Goal: Task Accomplishment & Management: Manage account settings

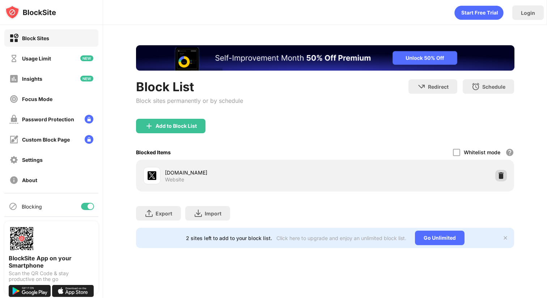
click at [503, 178] on img at bounding box center [500, 175] width 7 height 7
